Goal: Information Seeking & Learning: Learn about a topic

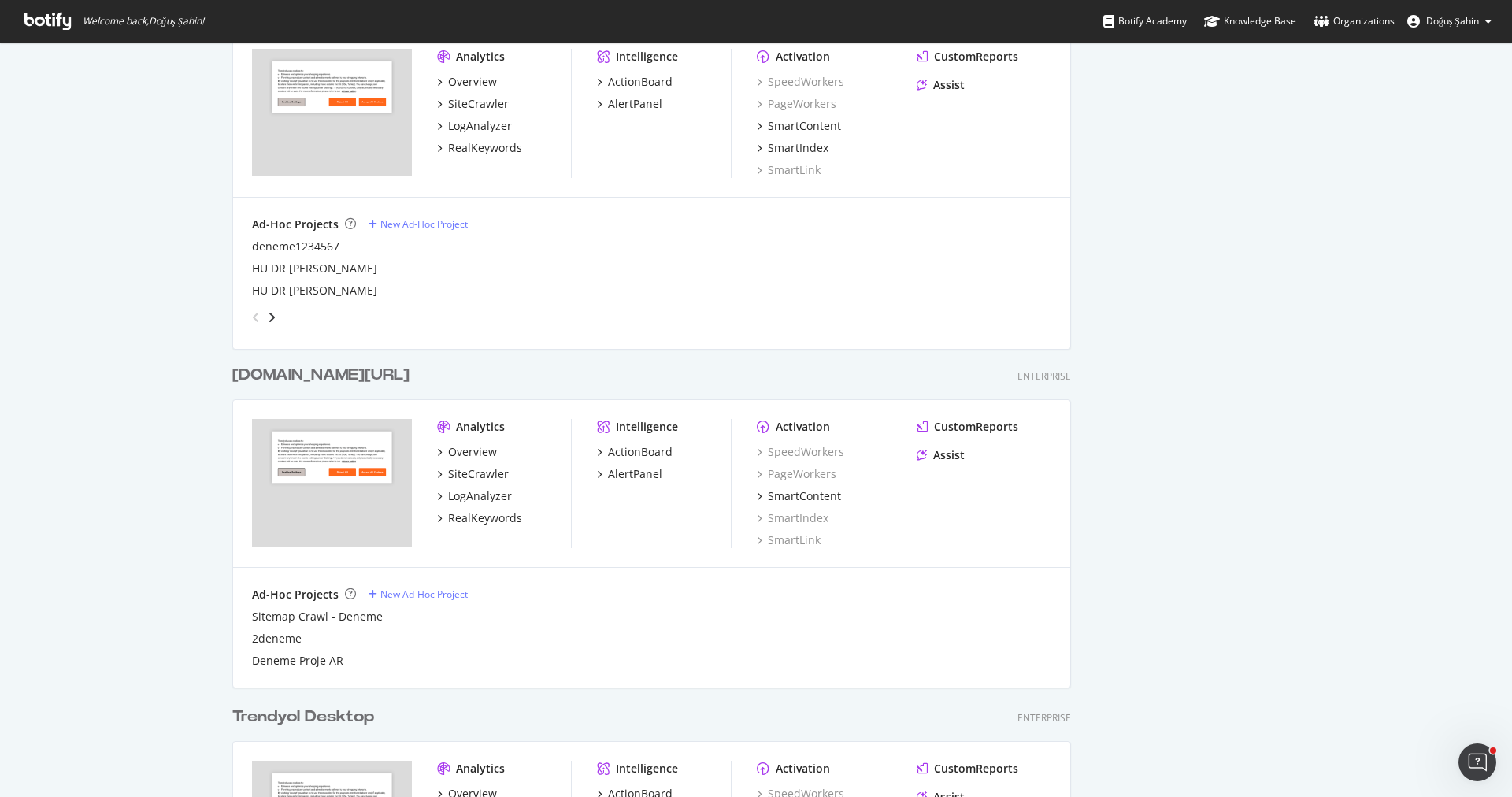
scroll to position [772, 0]
click at [492, 513] on div "RealKeywords" at bounding box center [485, 517] width 74 height 16
